Goal: Book appointment/travel/reservation

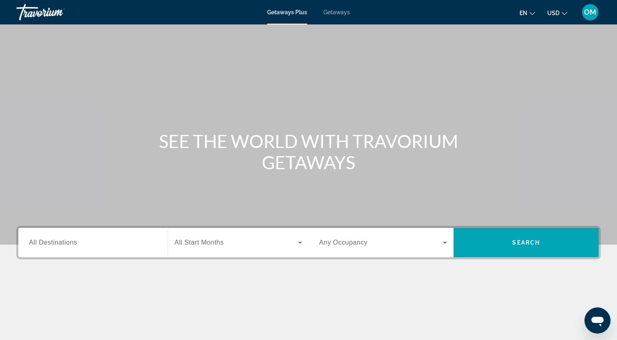
click at [338, 11] on span "Getaways" at bounding box center [337, 12] width 27 height 7
click at [283, 11] on span "Getaways Plus" at bounding box center [287, 12] width 40 height 7
click at [119, 250] on div "Search widget" at bounding box center [93, 242] width 128 height 23
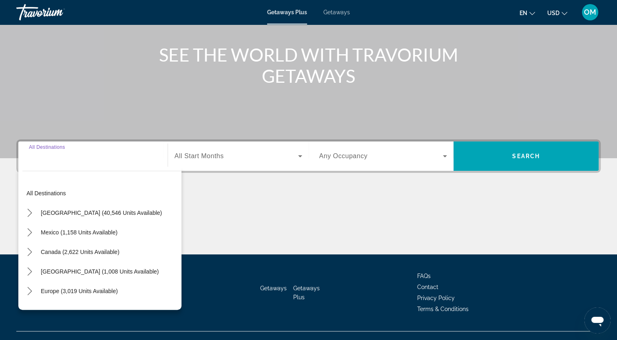
scroll to position [100, 0]
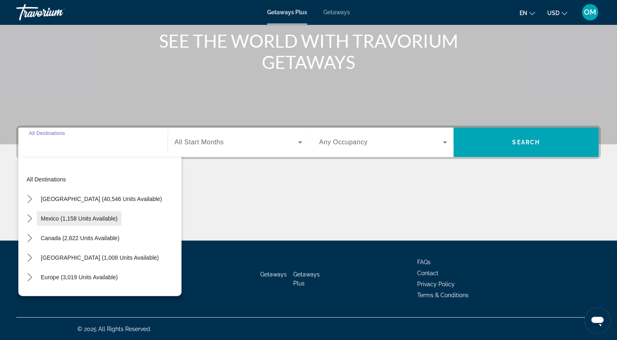
click at [68, 215] on span "Mexico (1,158 units available)" at bounding box center [79, 218] width 77 height 7
type input "**********"
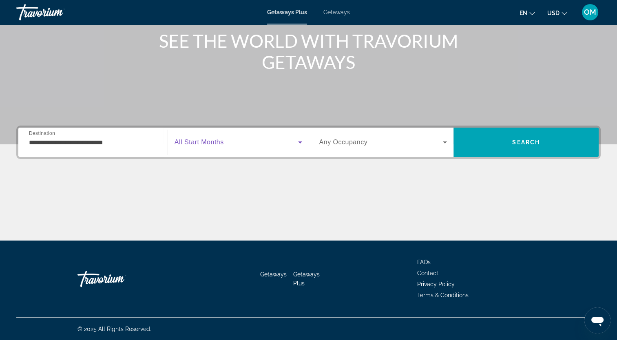
click at [304, 144] on icon "Search widget" at bounding box center [300, 143] width 10 height 10
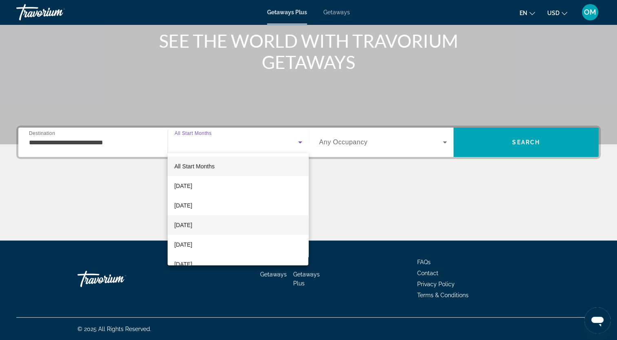
scroll to position [82, 0]
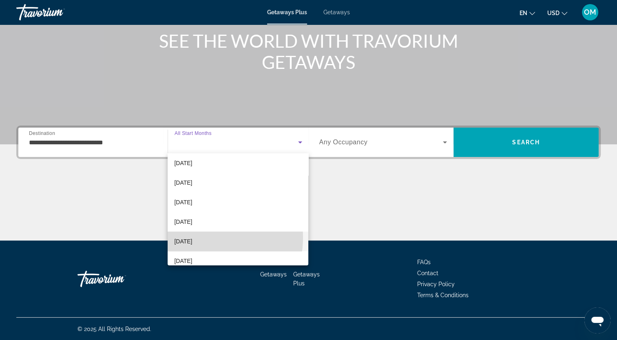
click at [200, 238] on mat-option "[DATE]" at bounding box center [238, 242] width 141 height 20
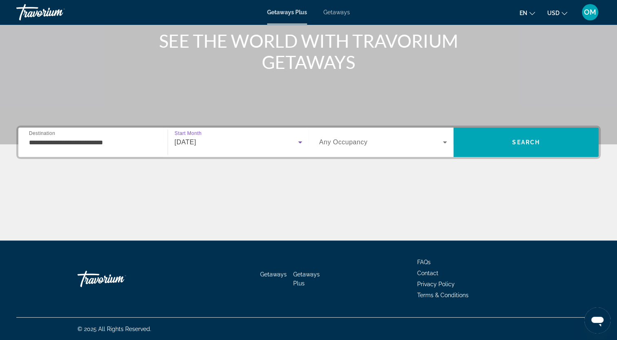
click at [343, 144] on span "Any Occupancy" at bounding box center [344, 142] width 49 height 7
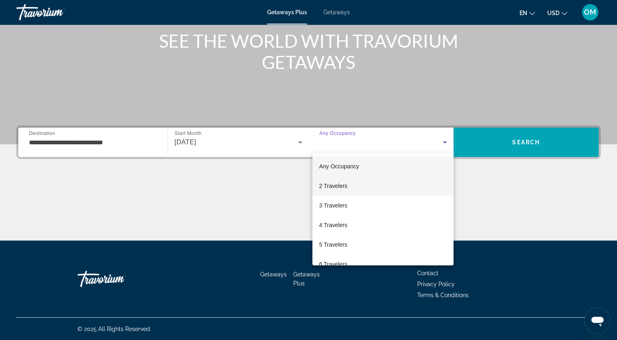
click at [337, 190] on span "2 Travelers" at bounding box center [333, 186] width 28 height 10
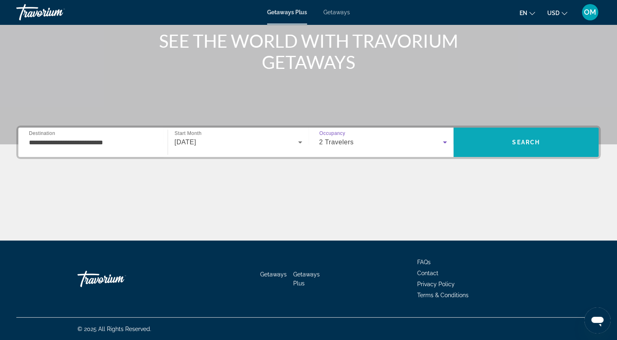
click at [526, 141] on span "Search" at bounding box center [527, 142] width 28 height 7
